Goal: Information Seeking & Learning: Learn about a topic

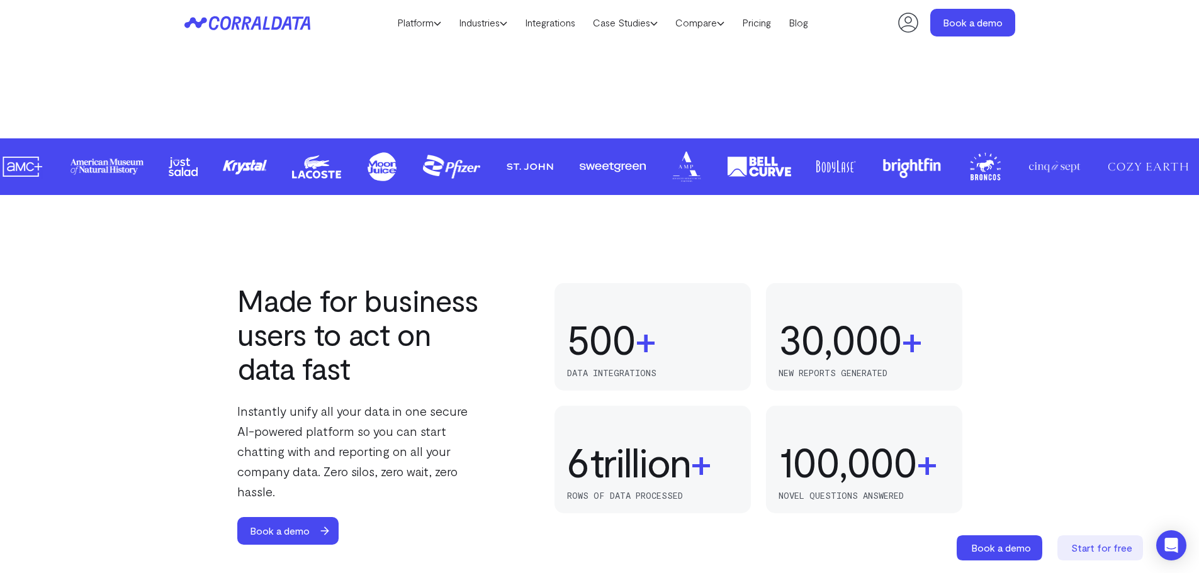
scroll to position [729, 0]
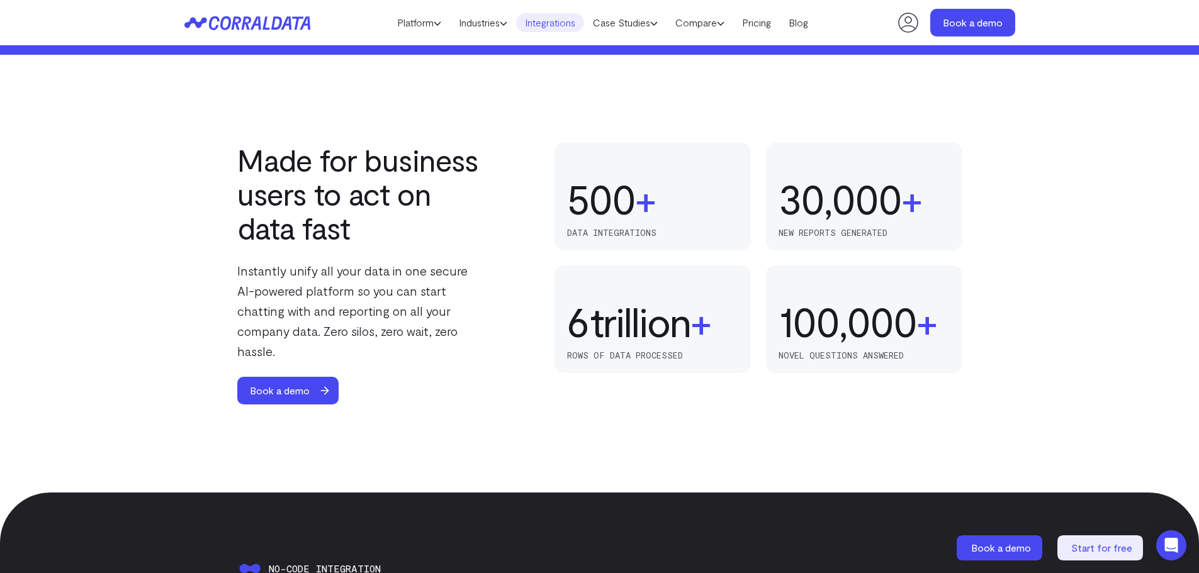
click at [557, 23] on link "Integrations" at bounding box center [550, 22] width 68 height 19
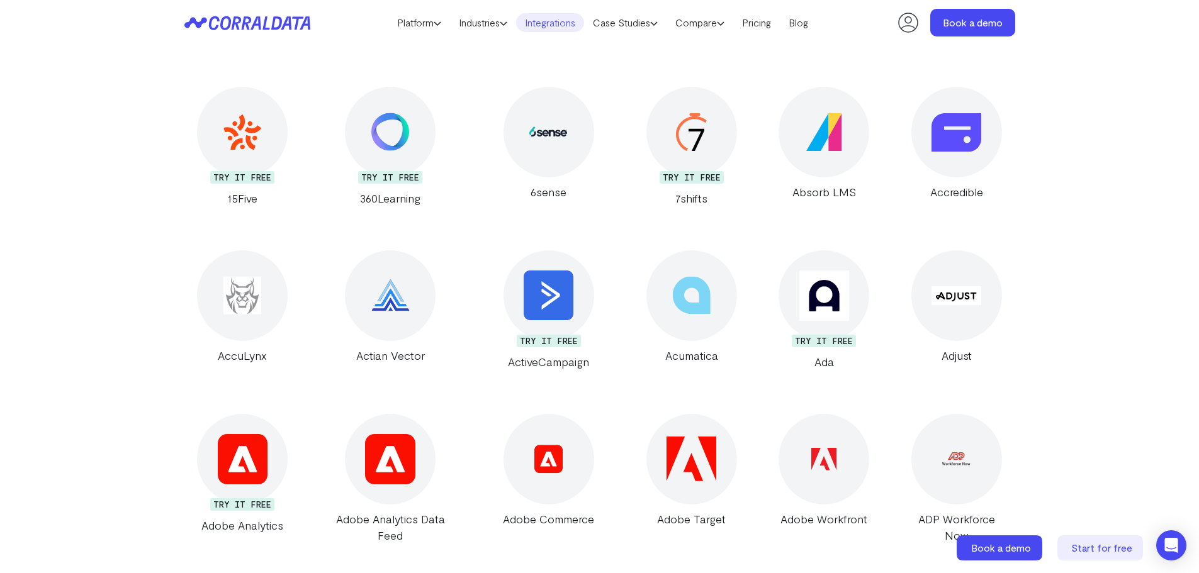
scroll to position [225, 0]
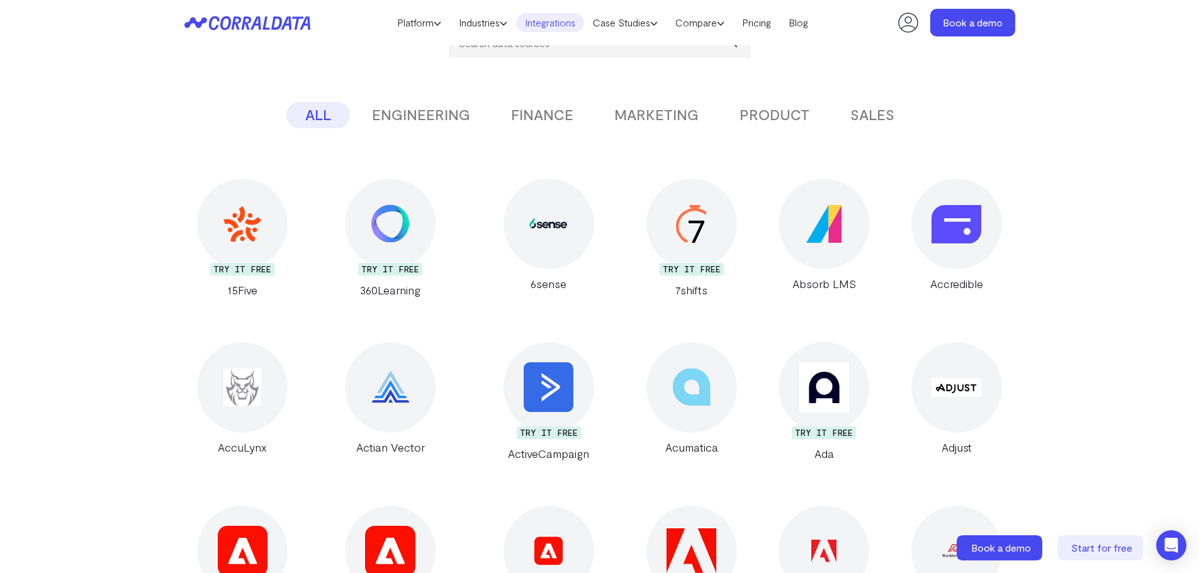
click at [529, 115] on button "FINANCE" at bounding box center [542, 115] width 100 height 26
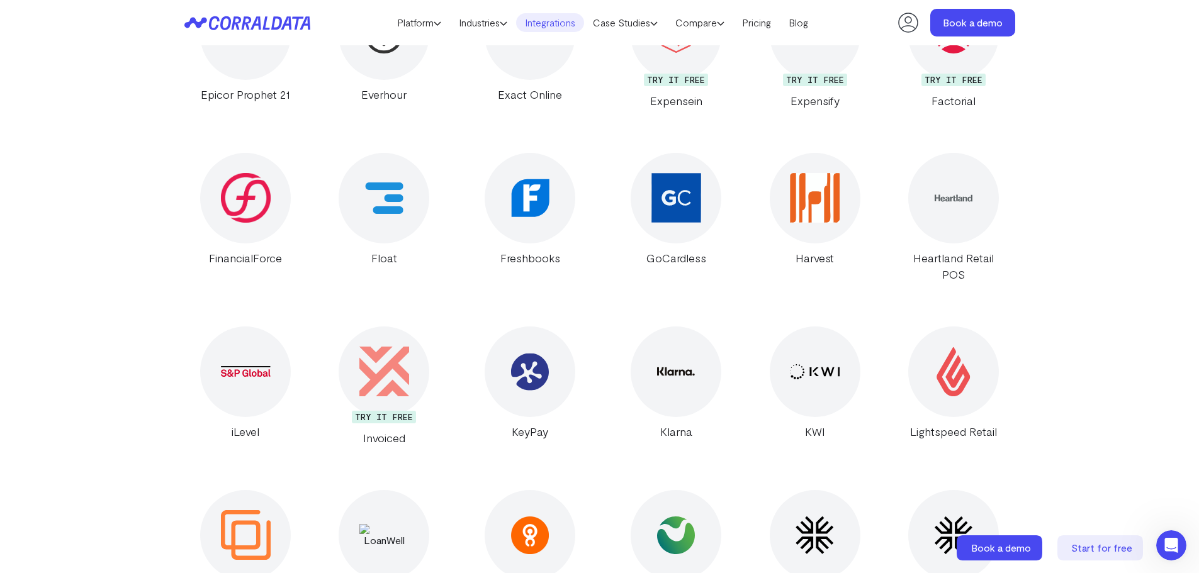
scroll to position [1484, 0]
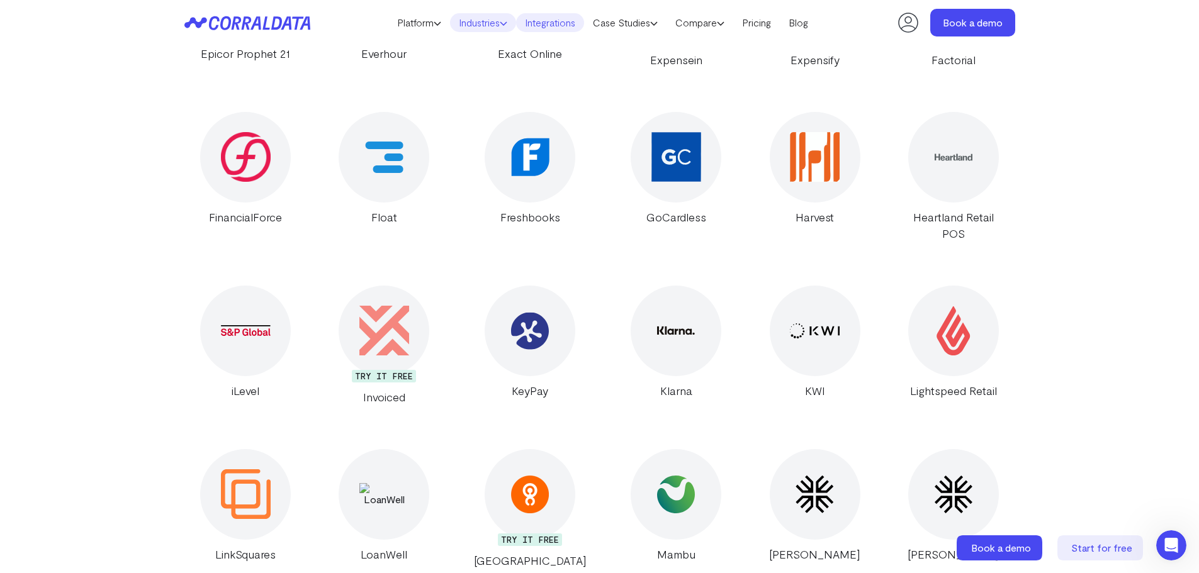
click at [493, 22] on link "Industries" at bounding box center [483, 22] width 66 height 19
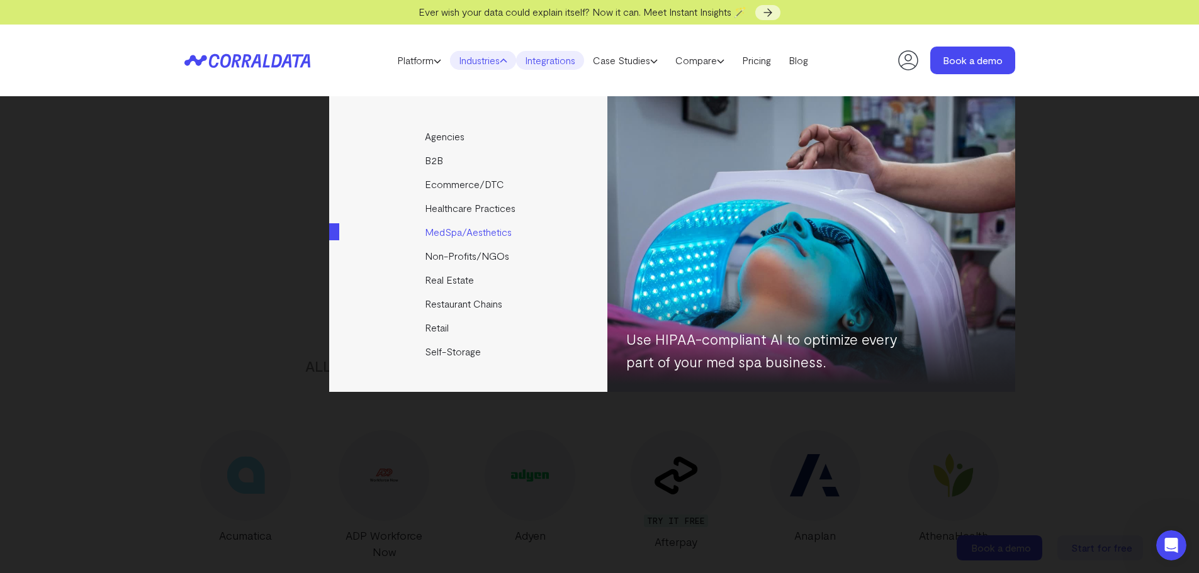
click at [484, 232] on link "MedSpa/Aesthetics" at bounding box center [469, 232] width 280 height 24
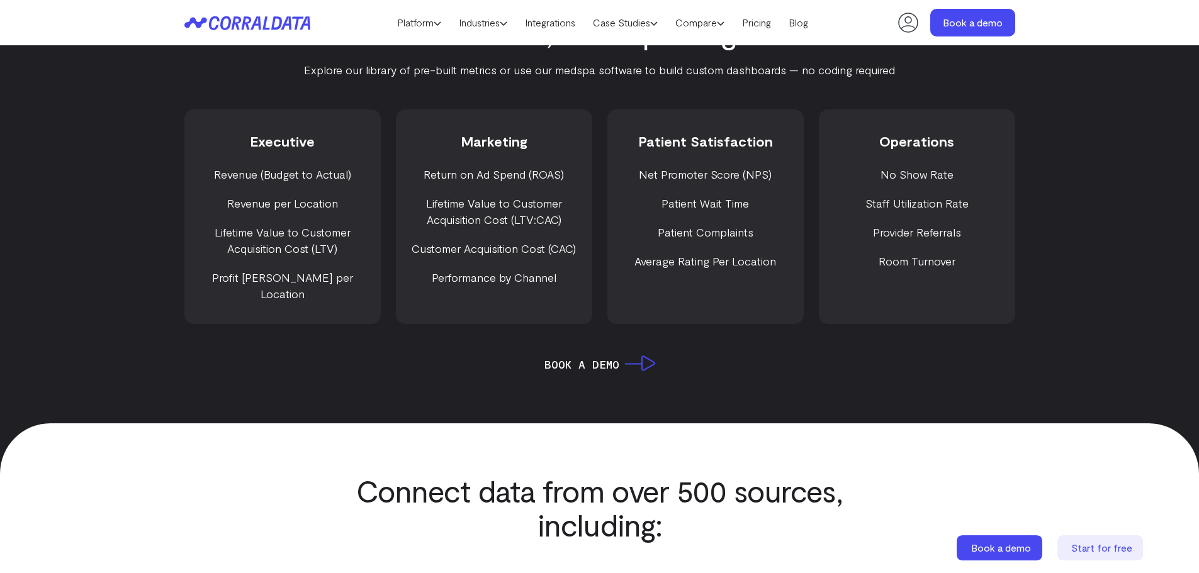
scroll to position [1798, 0]
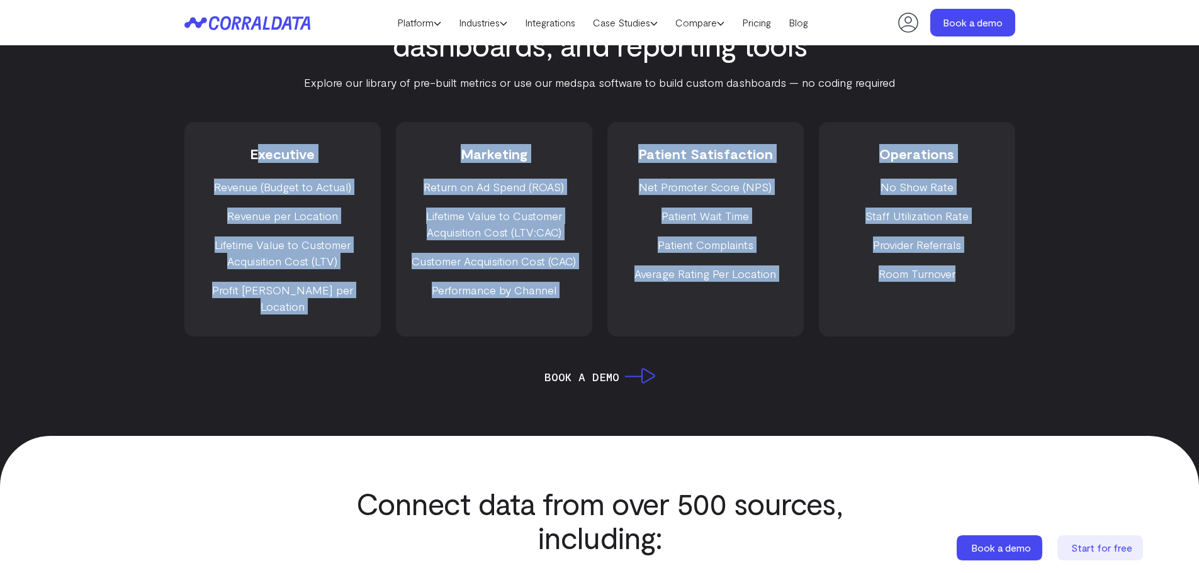
drag, startPoint x: 262, startPoint y: 154, endPoint x: 1016, endPoint y: 280, distance: 764.9
click at [1016, 280] on div "Unlock hundreds of MedSpa metrics, dashboards, and reporting tools Explore our …" at bounding box center [600, 190] width 906 height 392
click at [965, 273] on li "Room Turnover" at bounding box center [916, 274] width 171 height 16
drag, startPoint x: 958, startPoint y: 288, endPoint x: 266, endPoint y: 126, distance: 710.0
click at [262, 132] on div "Executive Revenue (Budget to Actual) Revenue per Location Lifetime Value to Cus…" at bounding box center [599, 229] width 831 height 215
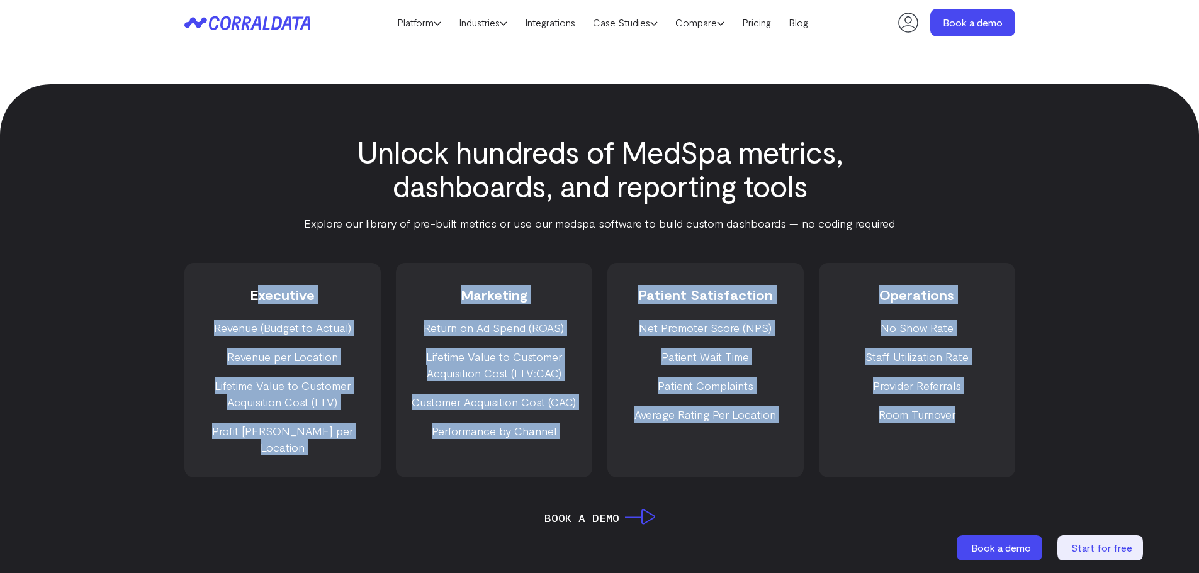
scroll to position [1547, 0]
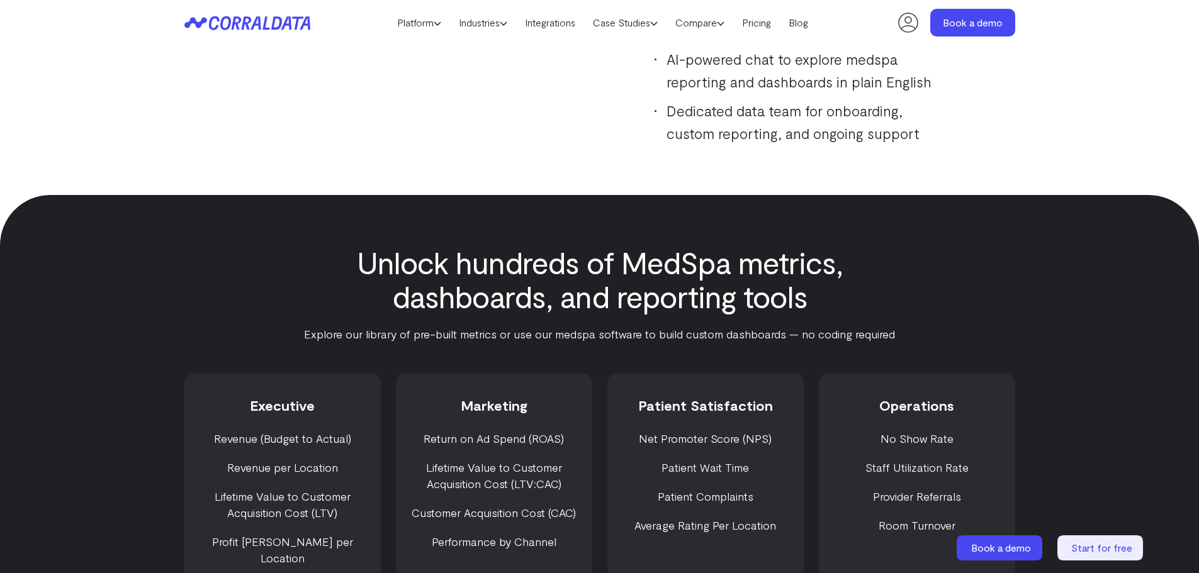
drag, startPoint x: 322, startPoint y: 260, endPoint x: 330, endPoint y: 258, distance: 7.8
click at [324, 260] on h2 "Unlock hundreds of MedSpa metrics, dashboards, and reporting tools" at bounding box center [599, 279] width 619 height 68
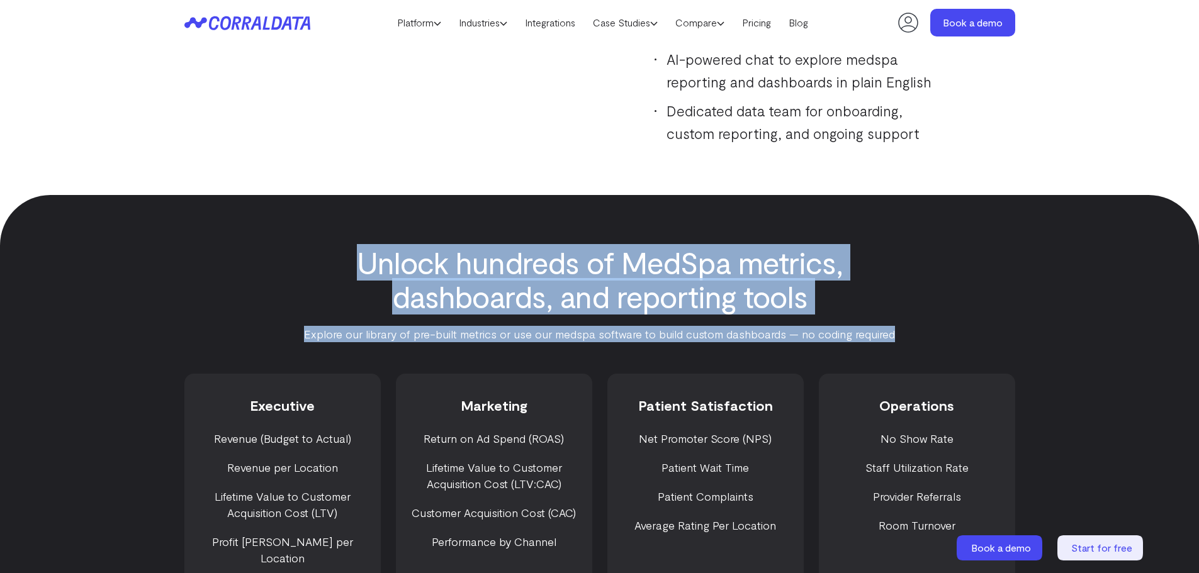
drag, startPoint x: 376, startPoint y: 255, endPoint x: 912, endPoint y: 320, distance: 539.5
click at [912, 320] on div "Unlock hundreds of MedSpa metrics, dashboards, and reporting tools Explore our …" at bounding box center [599, 293] width 657 height 97
click at [934, 336] on div "Unlock hundreds of MedSpa metrics, dashboards, and reporting tools Explore our …" at bounding box center [600, 441] width 906 height 392
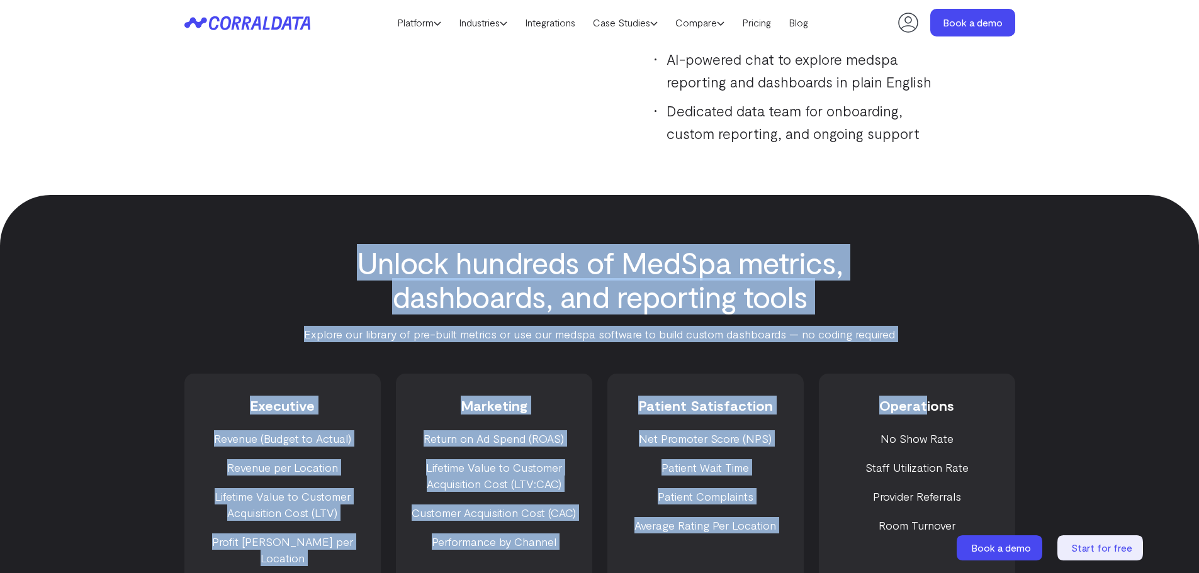
drag, startPoint x: 917, startPoint y: 357, endPoint x: 373, endPoint y: 240, distance: 556.6
click at [418, 241] on section "Unlock hundreds of MedSpa metrics, dashboards, and reporting tools Explore our …" at bounding box center [599, 441] width 1199 height 493
click at [373, 240] on div at bounding box center [599, 220] width 1199 height 50
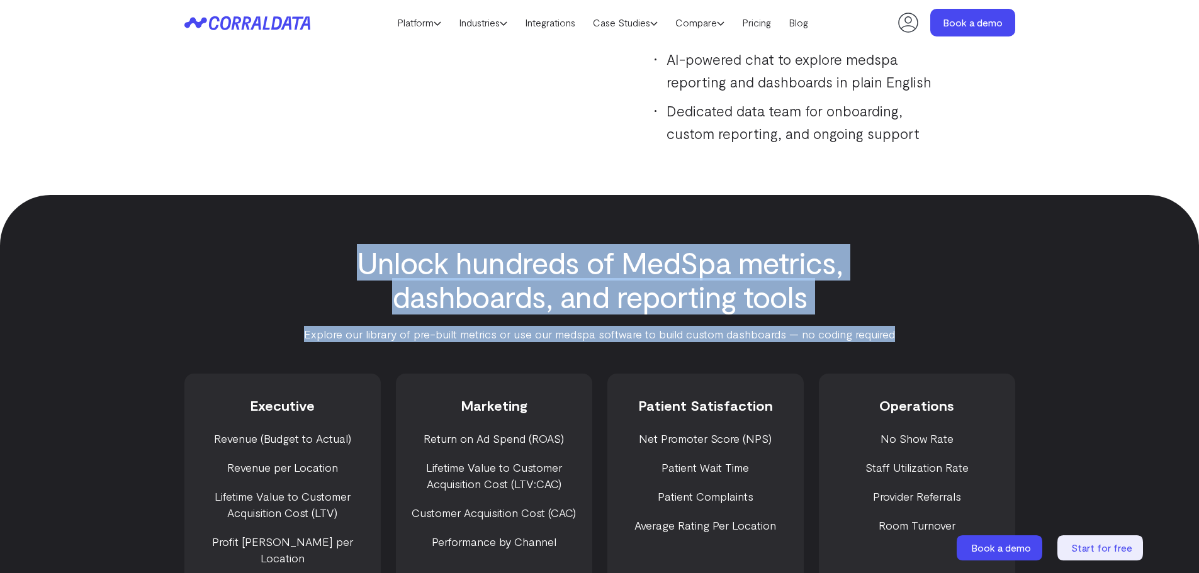
drag, startPoint x: 323, startPoint y: 240, endPoint x: 974, endPoint y: 325, distance: 656.8
click at [974, 325] on section "Unlock hundreds of MedSpa metrics, dashboards, and reporting tools Explore our …" at bounding box center [599, 441] width 1199 height 493
click at [970, 325] on div "Unlock hundreds of MedSpa metrics, dashboards, and reporting tools Explore our …" at bounding box center [600, 441] width 906 height 392
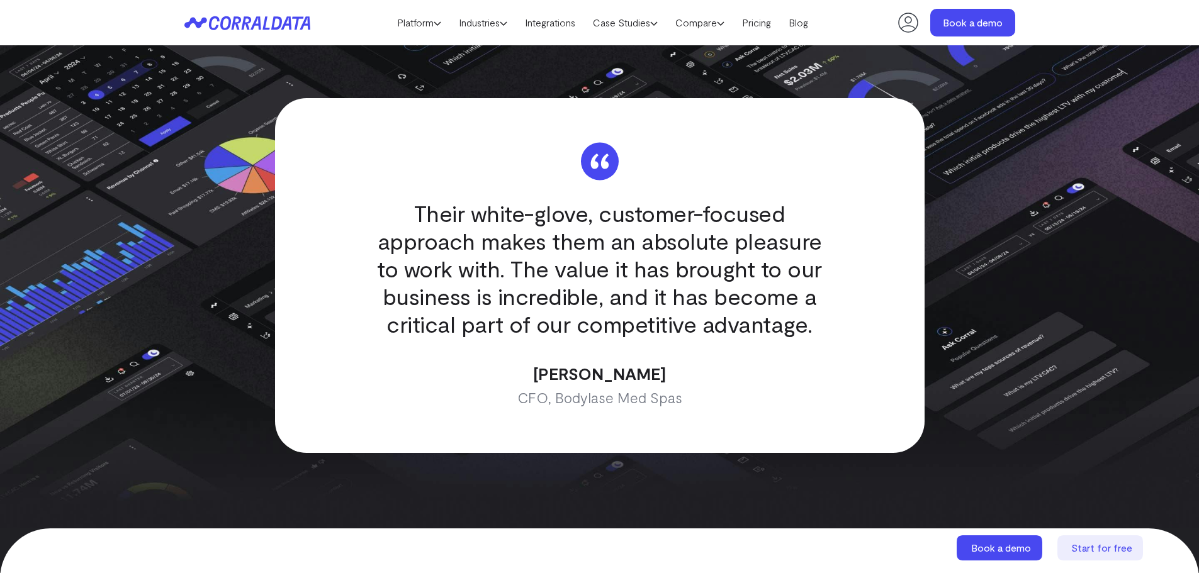
scroll to position [3812, 0]
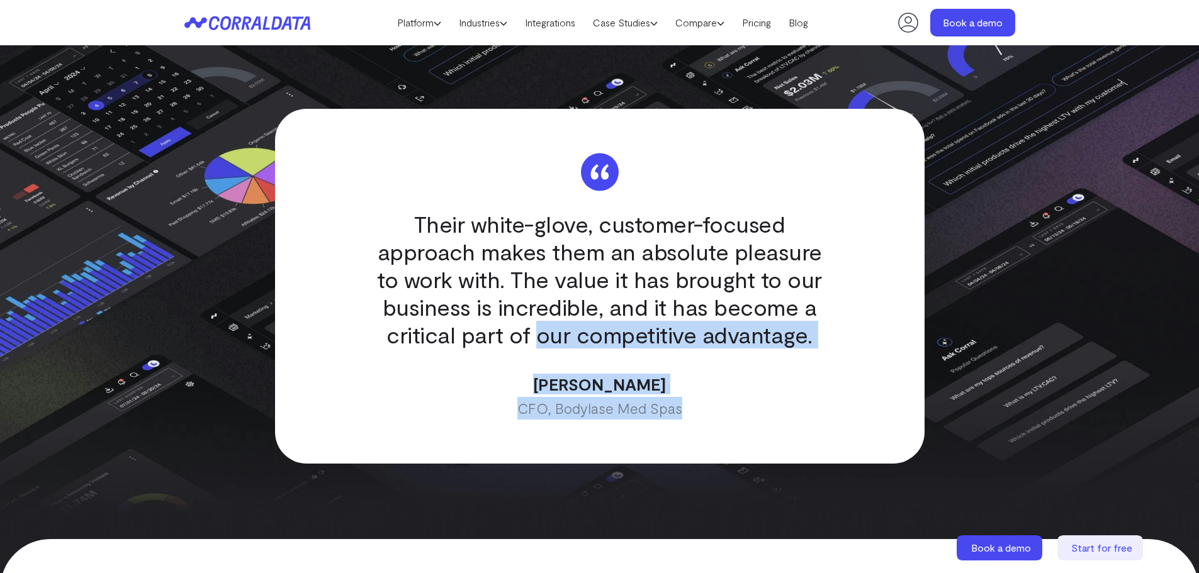
drag, startPoint x: 741, startPoint y: 408, endPoint x: 784, endPoint y: 415, distance: 43.2
click at [786, 417] on div "Their white-glove, customer-focused approach makes them an absolute pleasure to…" at bounding box center [599, 286] width 649 height 355
click at [605, 378] on div "Their white-glove, customer-focused approach makes them an absolute pleasure to…" at bounding box center [599, 286] width 649 height 355
click at [568, 397] on p "CFO, Bodylase Med Spas" at bounding box center [598, 408] width 469 height 23
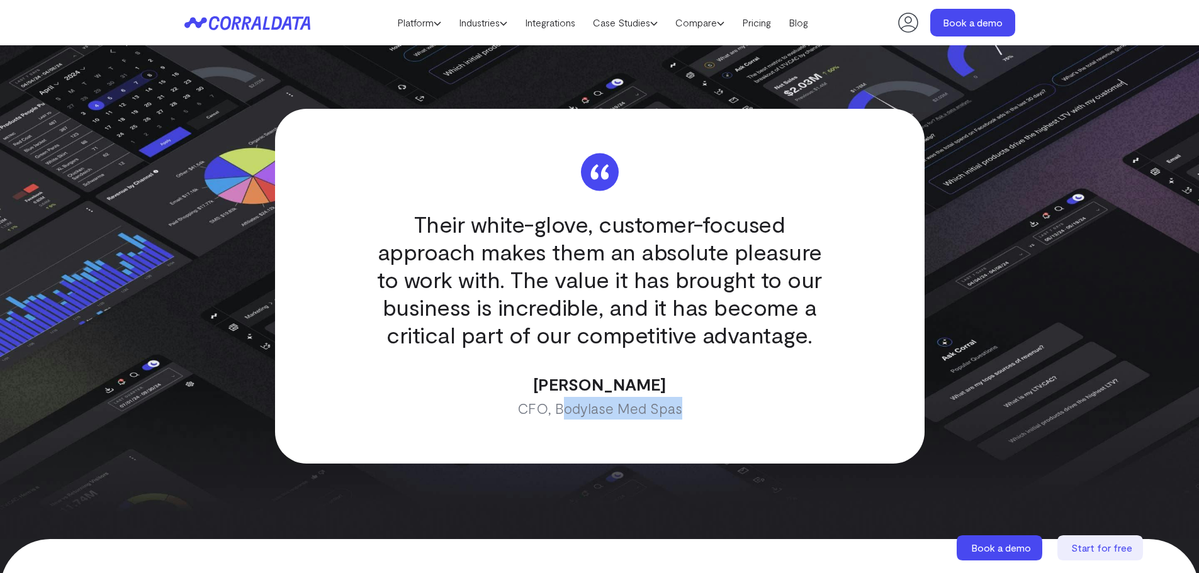
drag, startPoint x: 566, startPoint y: 392, endPoint x: 819, endPoint y: 401, distance: 253.8
click at [819, 401] on p "CFO, Bodylase Med Spas" at bounding box center [598, 408] width 469 height 23
click at [577, 397] on p "CFO, Bodylase Med Spas" at bounding box center [598, 408] width 469 height 23
drag, startPoint x: 559, startPoint y: 391, endPoint x: 773, endPoint y: 407, distance: 214.6
click at [773, 407] on div "Their white-glove, customer-focused approach makes them an absolute pleasure to…" at bounding box center [599, 286] width 649 height 355
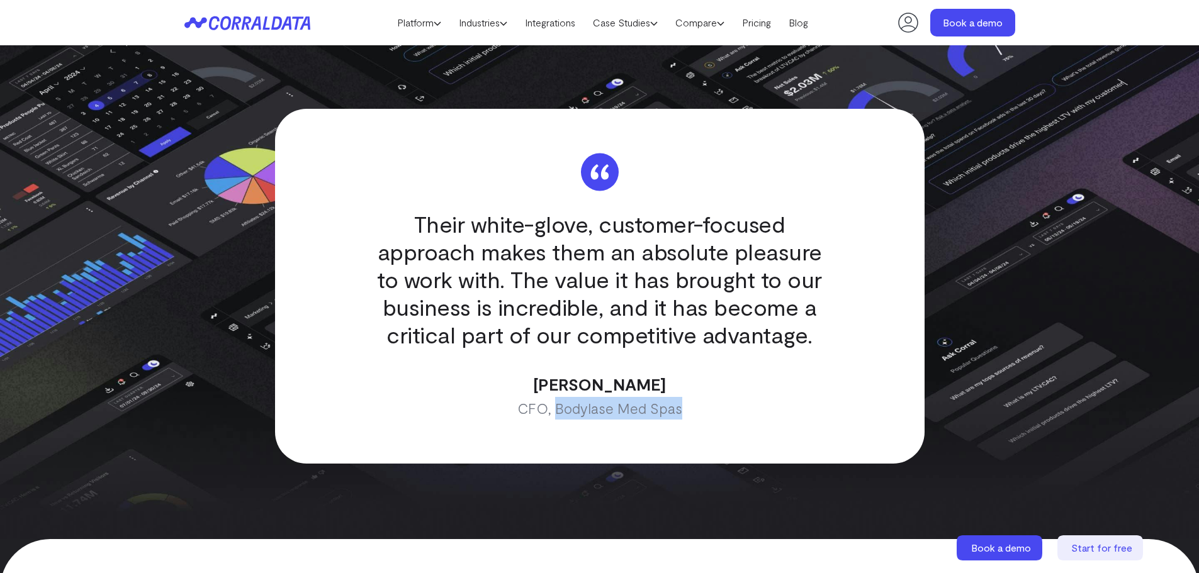
copy p "Bodylase Med Spas"
click at [114, 140] on img at bounding box center [599, 286] width 1199 height 506
click at [408, 19] on link "Platform" at bounding box center [419, 22] width 62 height 19
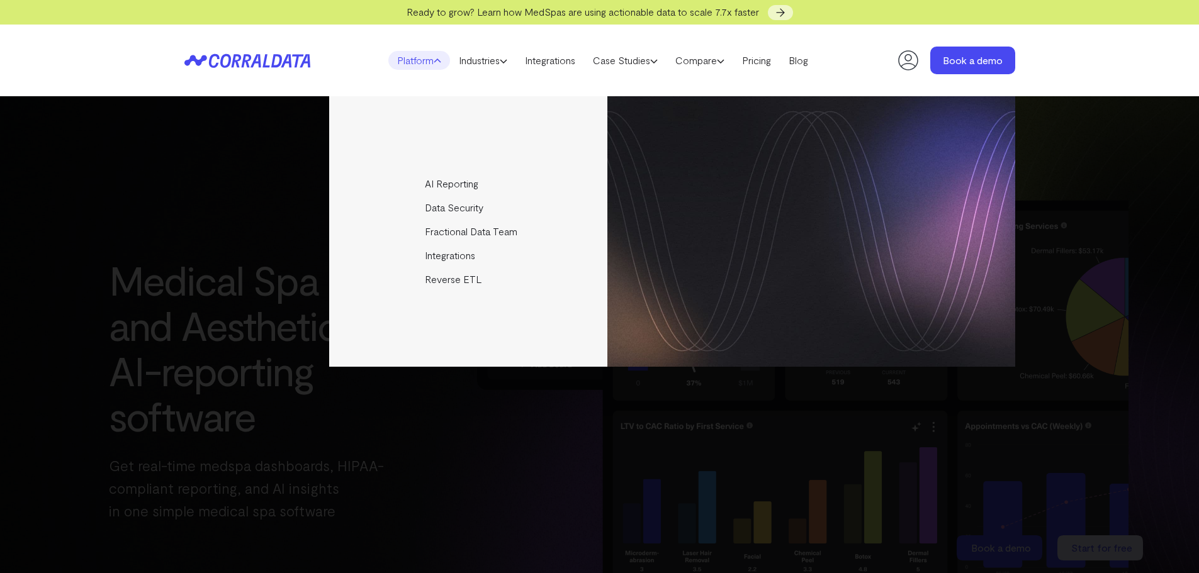
click at [402, 23] on div "Ready to grow? Learn how MedSpas are using actionable data to scale 7.7x faster" at bounding box center [599, 12] width 1199 height 25
